Goal: Information Seeking & Learning: Find specific fact

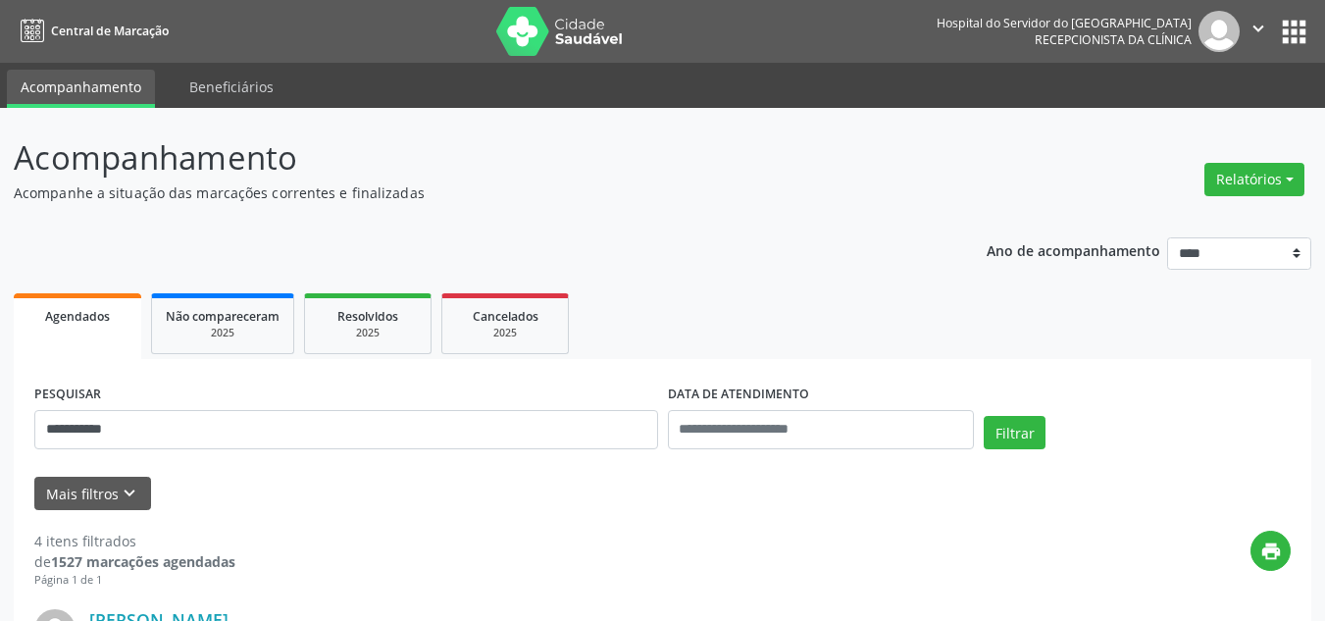
scroll to position [392, 0]
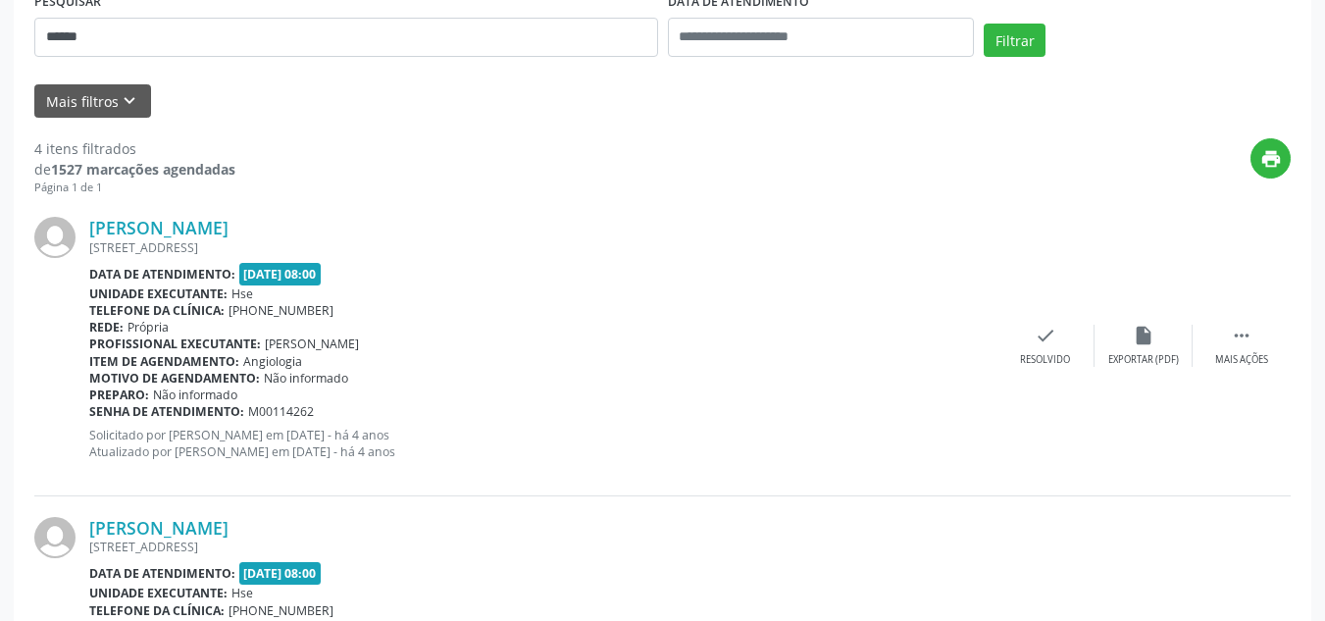
click at [983, 24] on button "Filtrar" at bounding box center [1014, 40] width 62 height 33
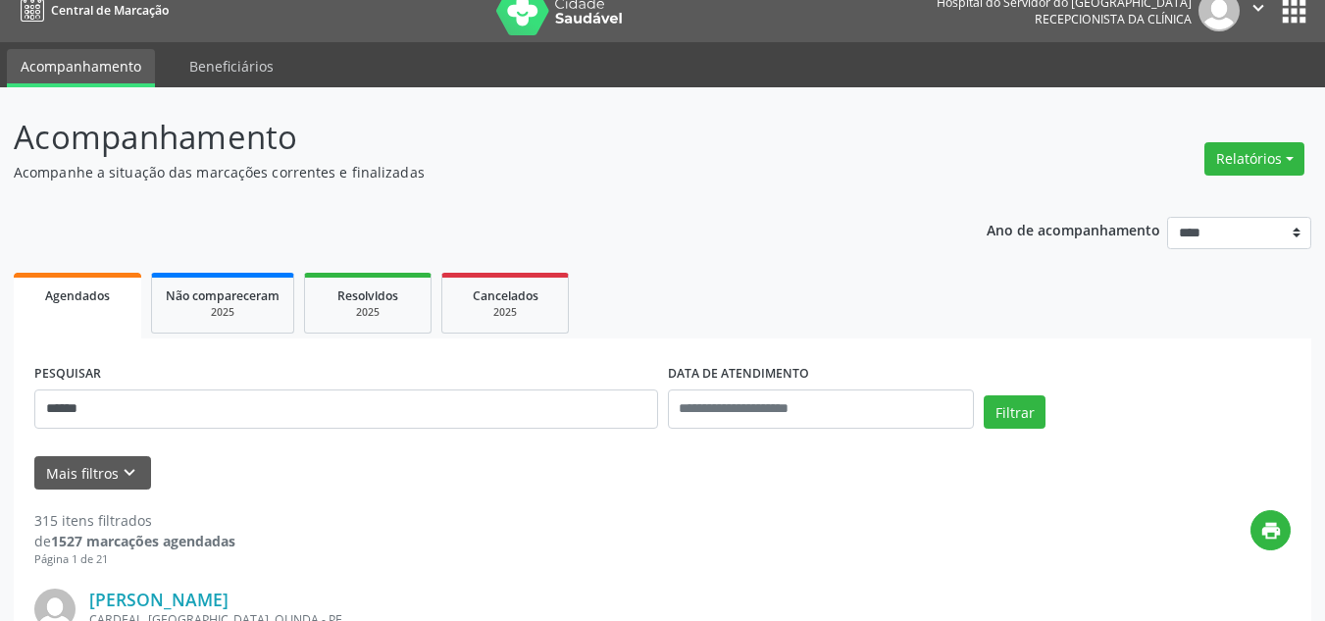
scroll to position [0, 0]
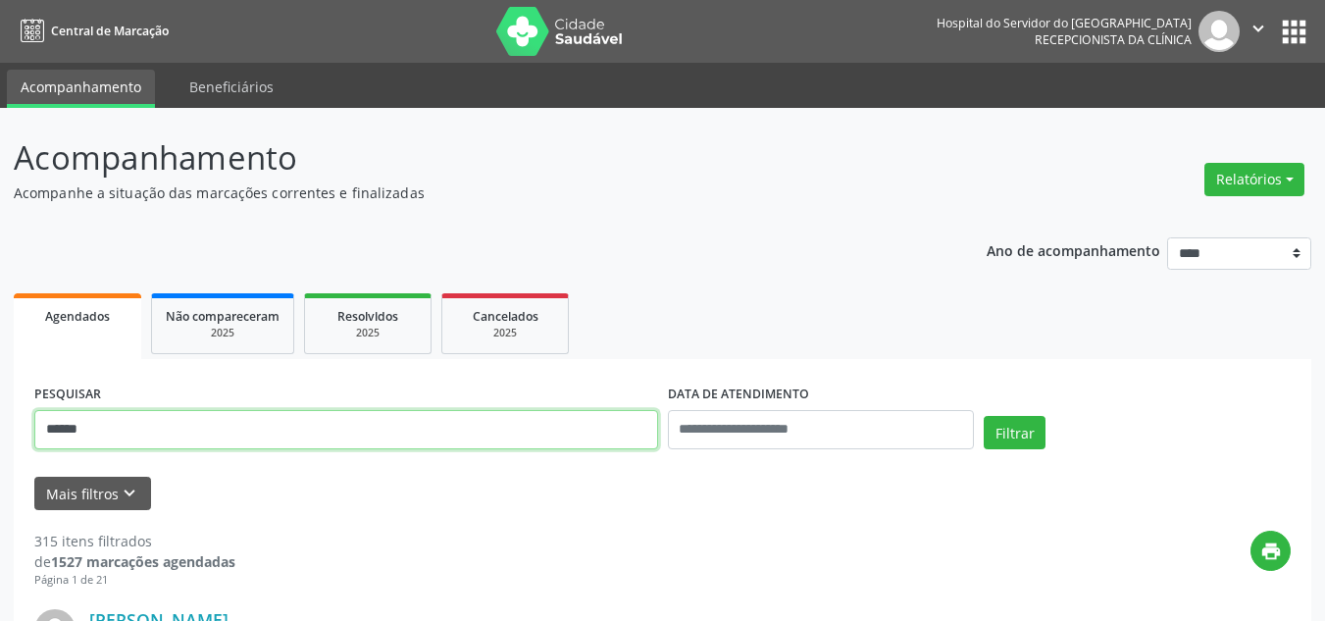
click at [437, 426] on input "******" at bounding box center [346, 429] width 624 height 39
type input "**********"
click at [983, 416] on button "Filtrar" at bounding box center [1014, 432] width 62 height 33
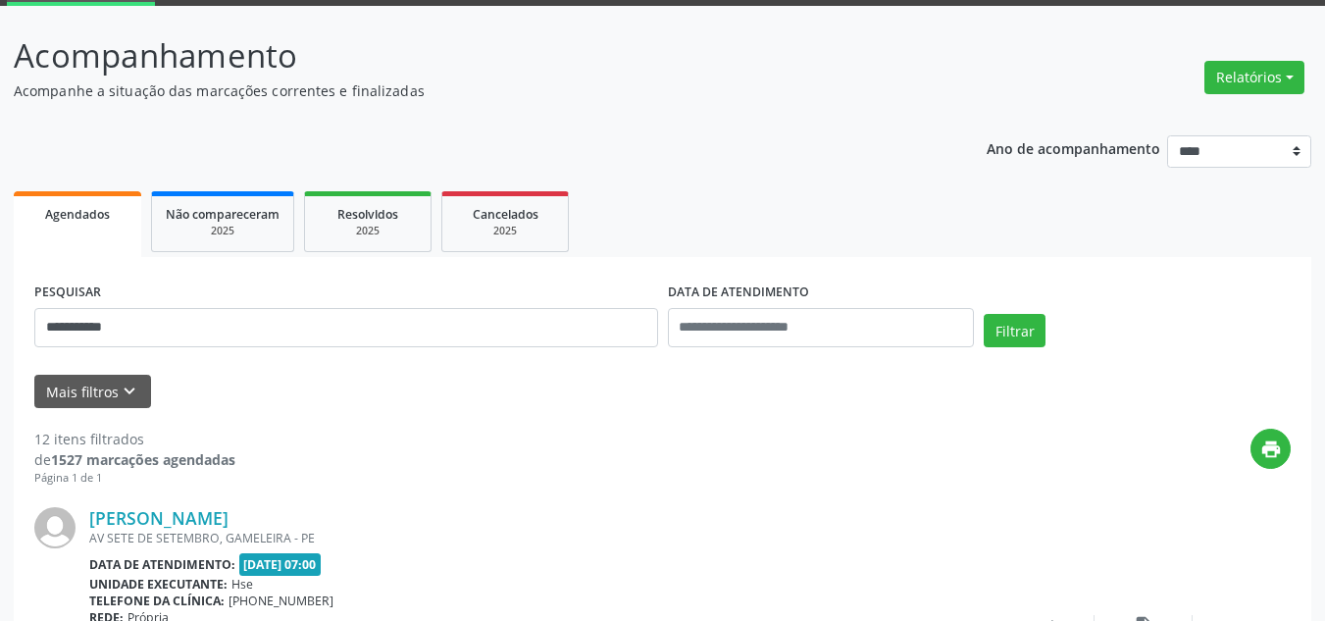
scroll to position [392, 0]
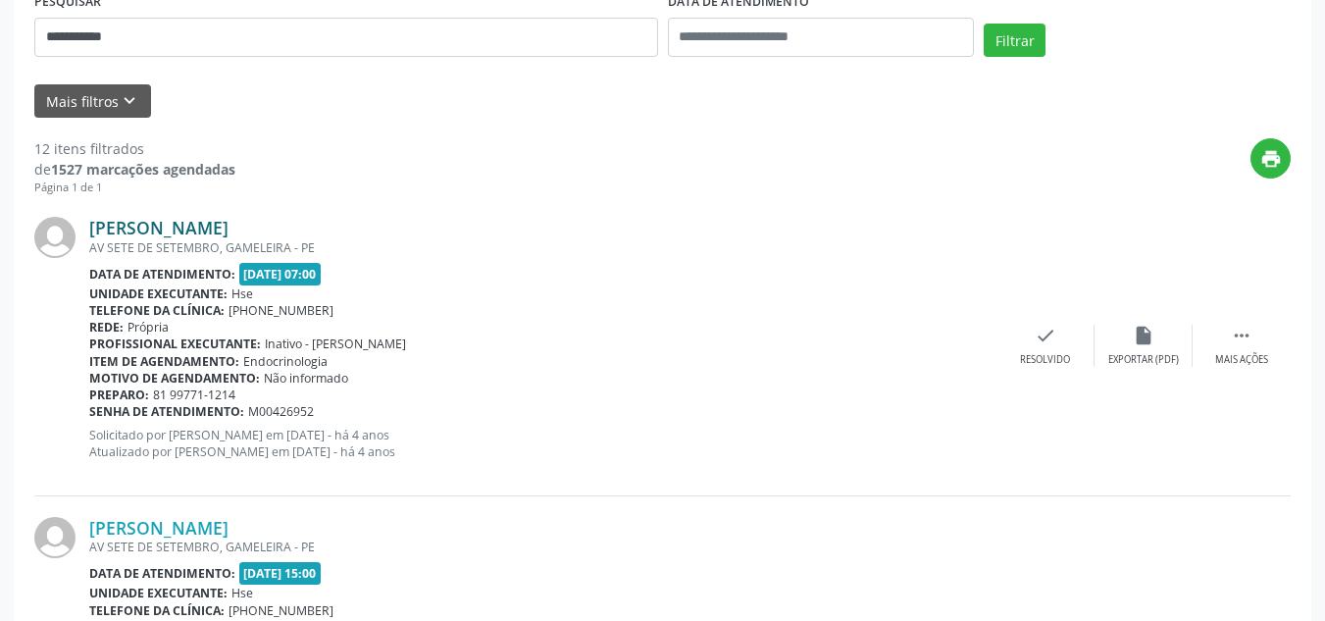
click at [228, 226] on link "[PERSON_NAME]" at bounding box center [158, 228] width 139 height 22
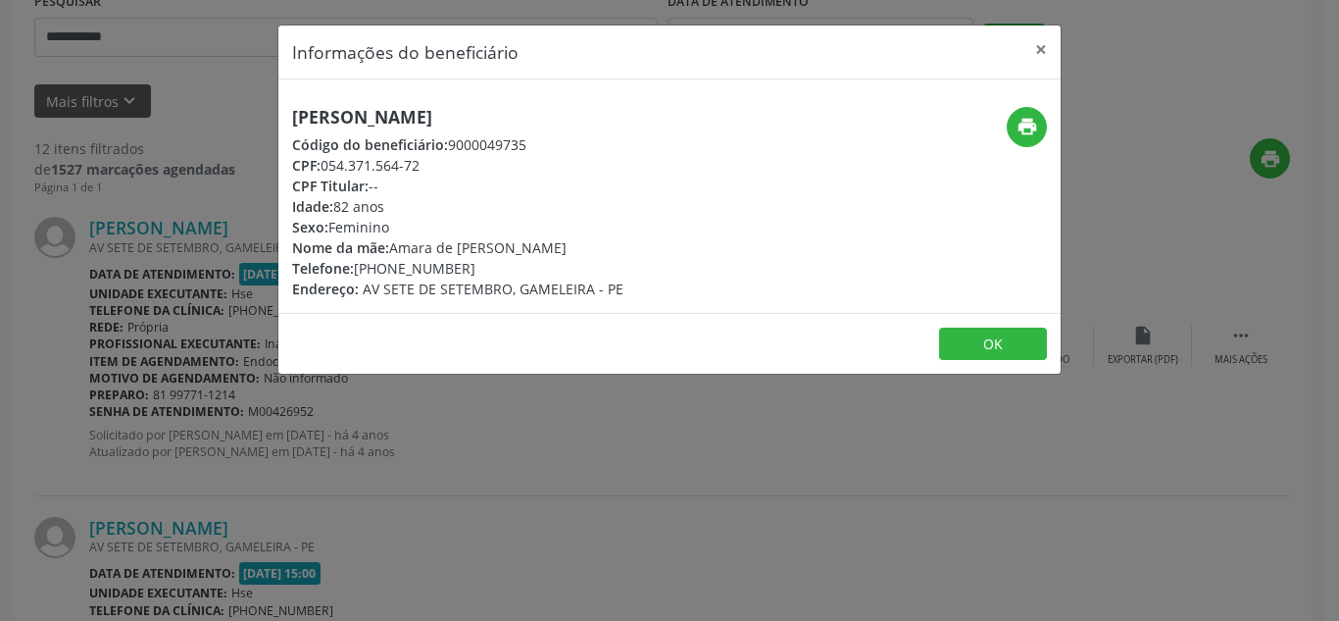
drag, startPoint x: 627, startPoint y: 85, endPoint x: 267, endPoint y: 80, distance: 360.8
click at [267, 80] on div "Informações do beneficiário × [PERSON_NAME] Código do beneficiário: 9000049735 …" at bounding box center [669, 310] width 1339 height 621
copy h5 "[PERSON_NAME]"
drag, startPoint x: 474, startPoint y: 266, endPoint x: 384, endPoint y: 265, distance: 89.2
click at [384, 265] on div "Telefone: [PHONE_NUMBER]" at bounding box center [457, 268] width 331 height 21
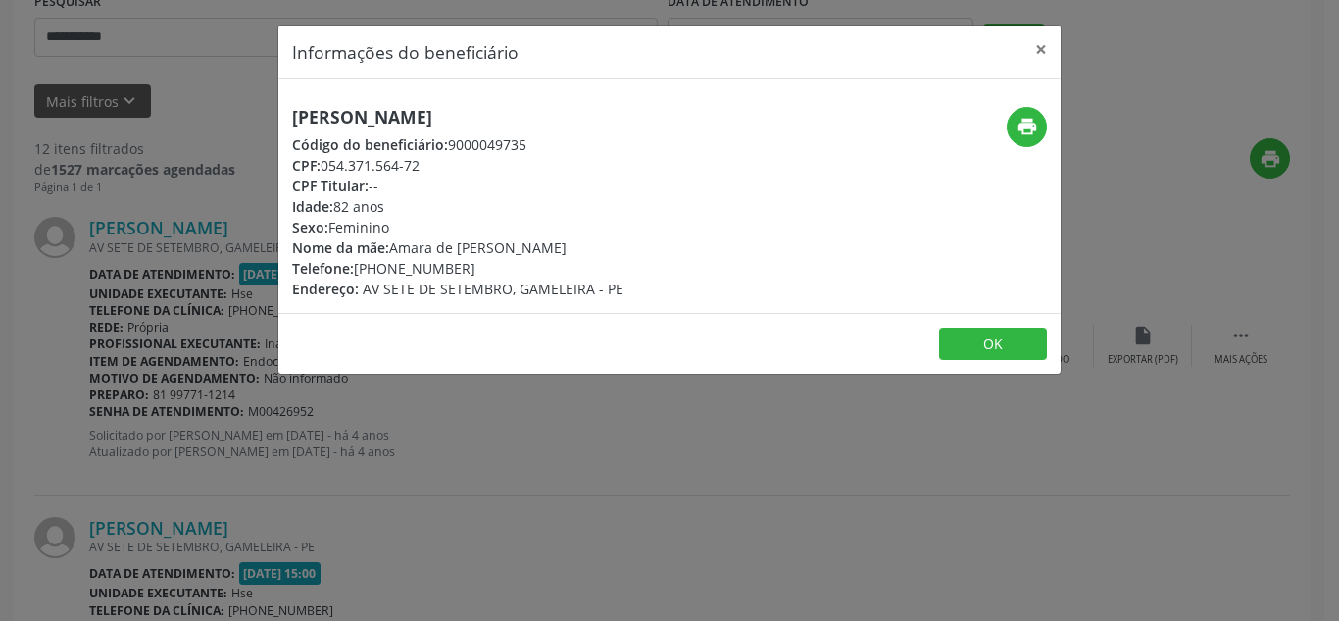
copy div "99996-1047"
drag, startPoint x: 475, startPoint y: 167, endPoint x: 326, endPoint y: 163, distance: 149.1
click at [326, 163] on div "CPF: 054.371.564-72" at bounding box center [457, 165] width 331 height 21
copy div "054.371.564-72"
click at [1034, 131] on icon "print" at bounding box center [1028, 127] width 22 height 22
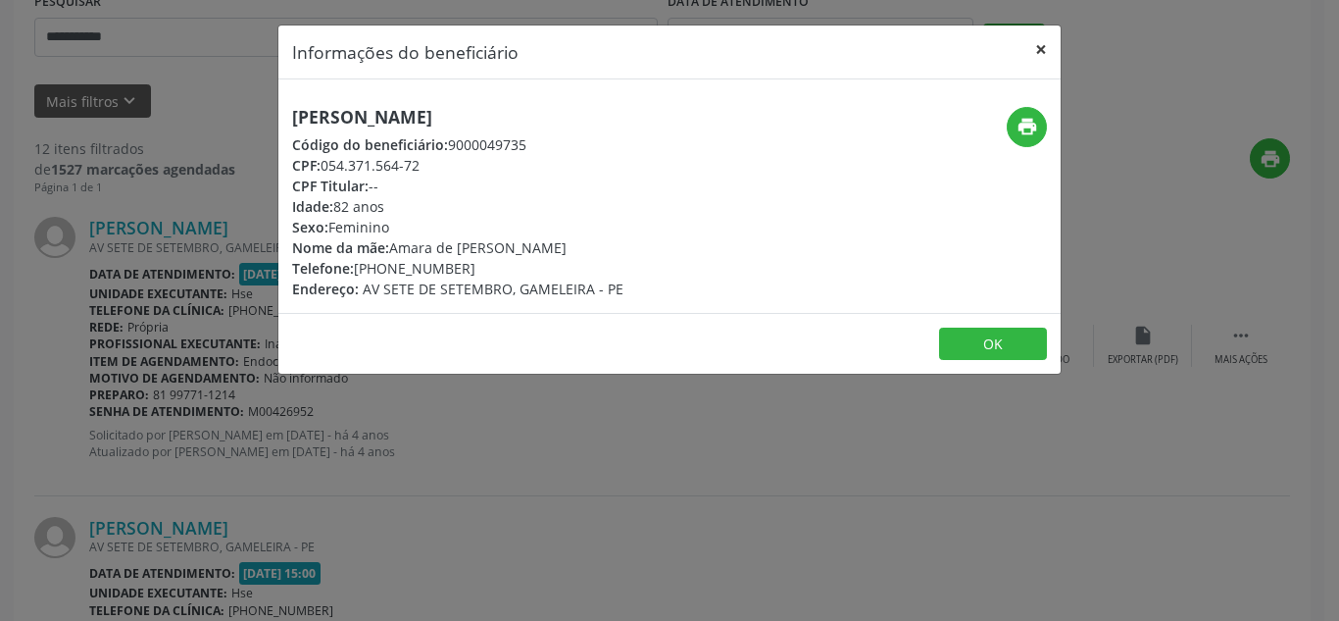
click at [1028, 59] on button "×" at bounding box center [1041, 49] width 39 height 48
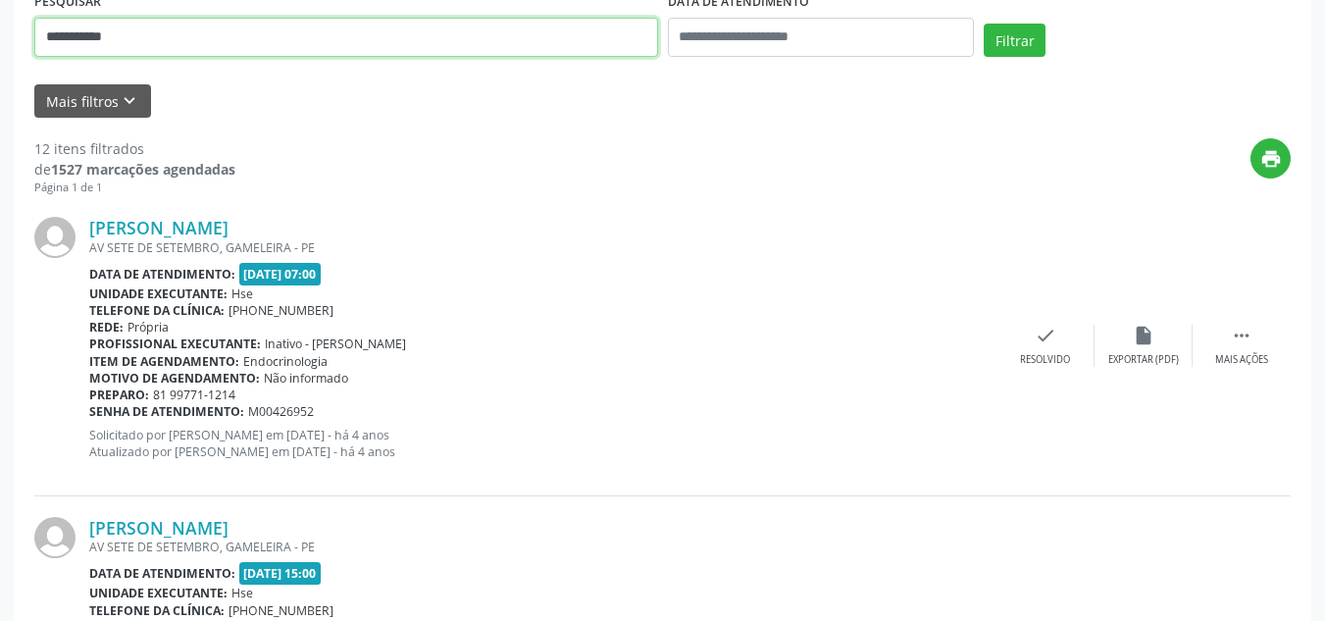
drag, startPoint x: 270, startPoint y: 42, endPoint x: 0, endPoint y: 66, distance: 270.6
